Goal: Transaction & Acquisition: Book appointment/travel/reservation

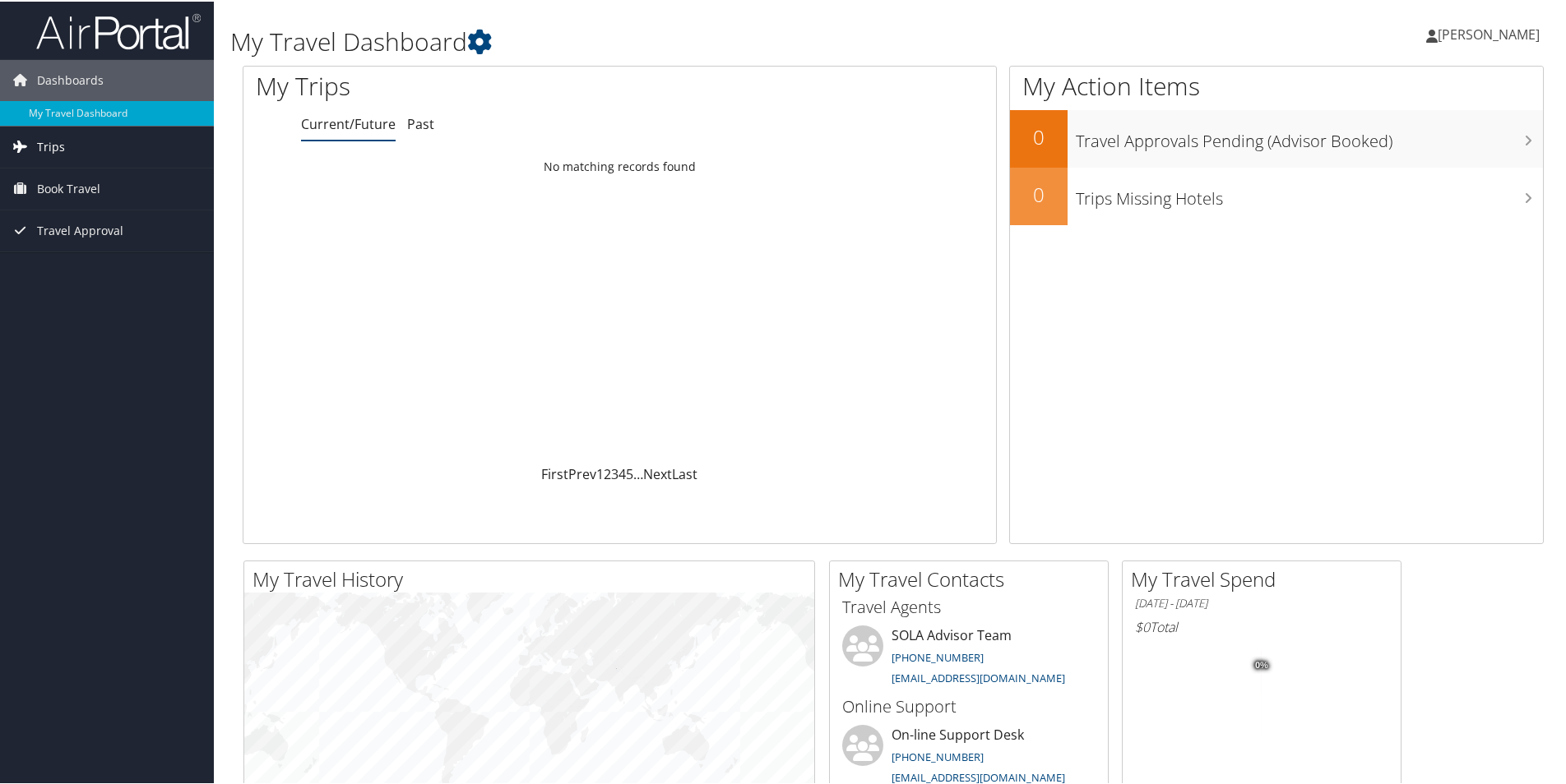
click at [93, 148] on link "Trips" at bounding box center [107, 146] width 214 height 41
click at [121, 267] on link "Book Travel" at bounding box center [107, 261] width 214 height 41
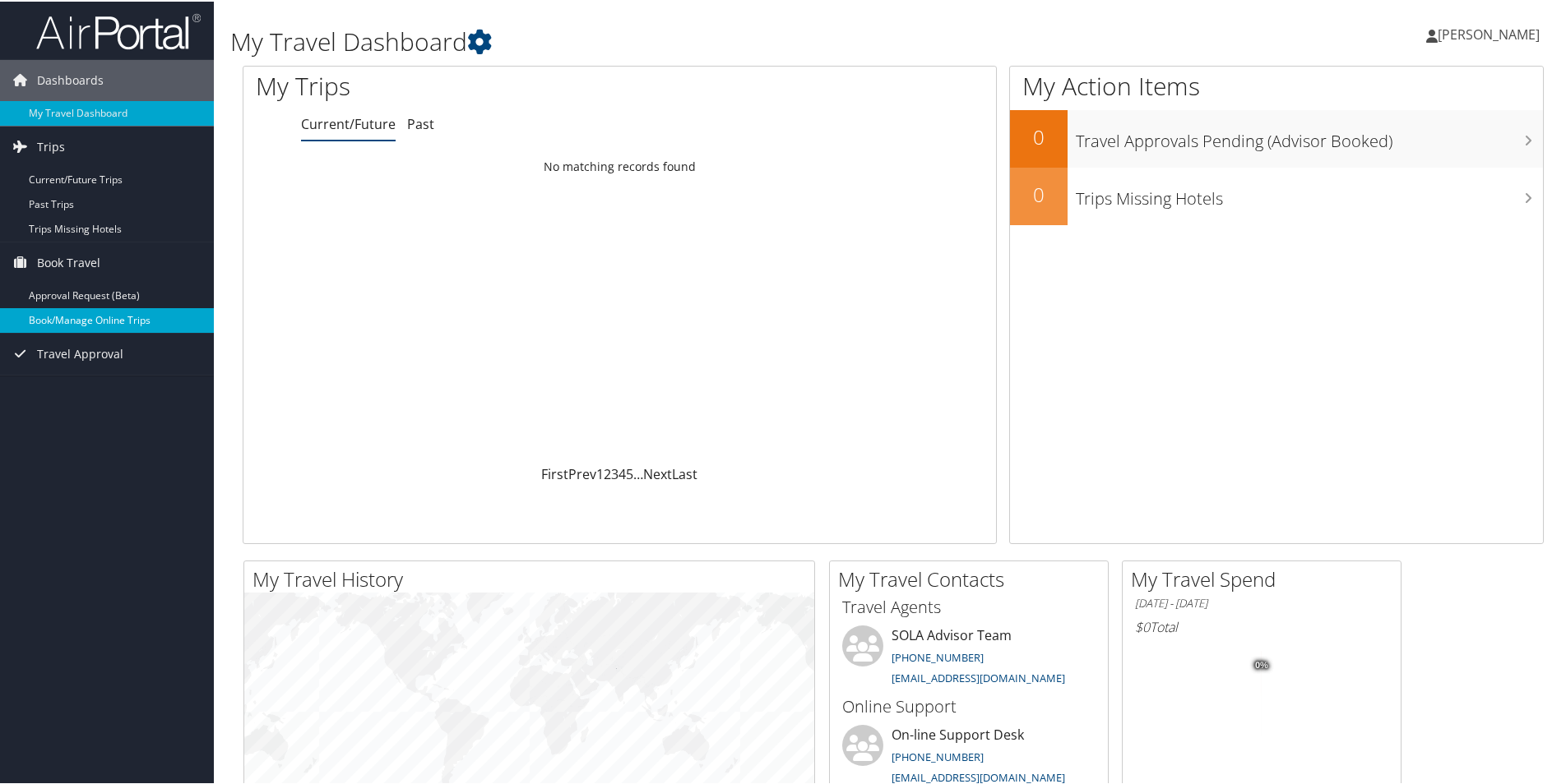
click at [102, 316] on link "Book/Manage Online Trips" at bounding box center [107, 319] width 214 height 25
